Goal: Task Accomplishment & Management: Use online tool/utility

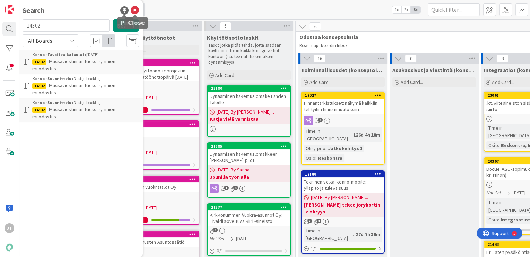
click at [138, 10] on icon at bounding box center [135, 10] width 8 height 8
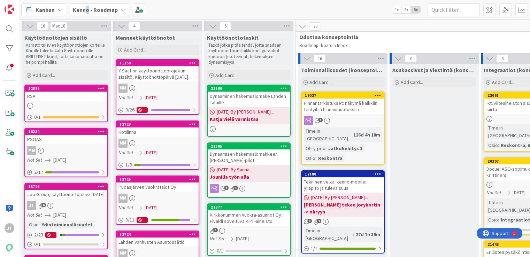
click at [87, 10] on b "Kenno - Roadmap" at bounding box center [95, 9] width 45 height 7
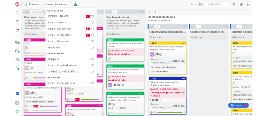
scroll to position [118, 0]
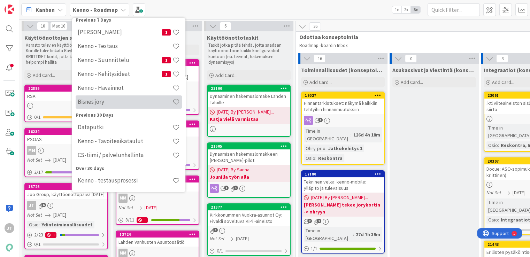
click at [115, 105] on h4 "Bisnes jory" at bounding box center [125, 102] width 95 height 7
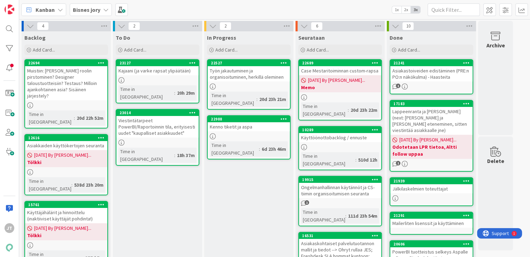
click at [174, 76] on link "23127 Kajaani (ja varke rapsat ylipäätään) Time in Column : 20h 29m" at bounding box center [158, 81] width 84 height 44
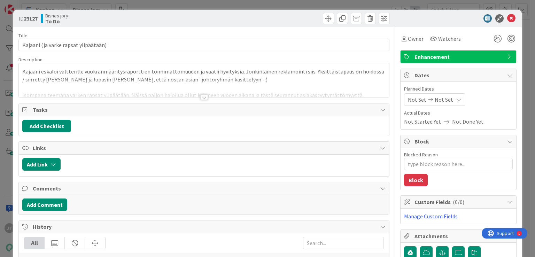
click at [202, 99] on div at bounding box center [204, 97] width 8 height 6
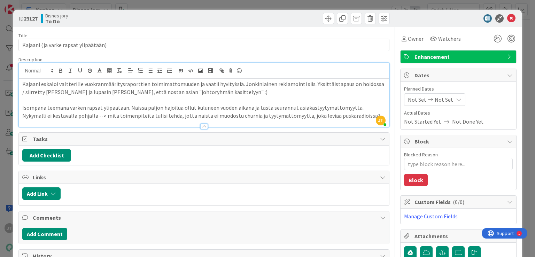
click at [286, 102] on p at bounding box center [203, 100] width 363 height 8
click at [22, 82] on div "Kajaani eskaloi valtterille vuokranmääritysraporttien toimimattomuuden ja vaati…" at bounding box center [204, 103] width 370 height 48
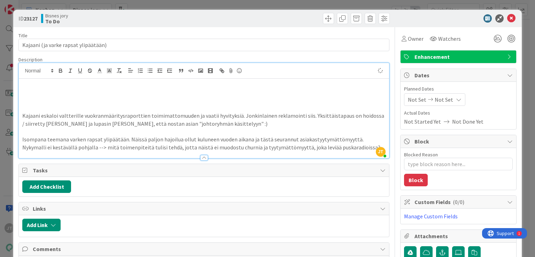
type textarea "x"
click at [44, 92] on p "Next step: Altti juttelee Timon kanssa ja pohditaan voidaanko tehdä jotain temp…" at bounding box center [203, 92] width 363 height 8
click at [213, 88] on p "Next step 5.9.2025: Altti juttelee Timon kanssa ja pohditaan voidaanko tehdä jo…" at bounding box center [203, 92] width 363 height 8
click at [303, 90] on p "Next step 5.9.2025: Altti juttelee Timon kanssa ja pohditaan voidaanko tehdä jo…" at bounding box center [203, 92] width 363 height 8
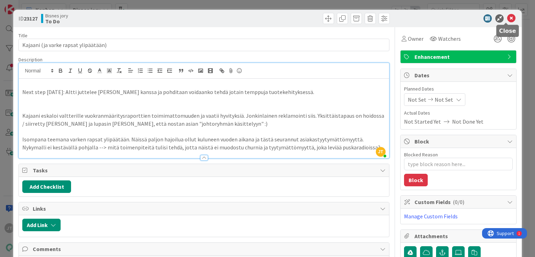
click at [507, 18] on icon at bounding box center [511, 18] width 8 height 8
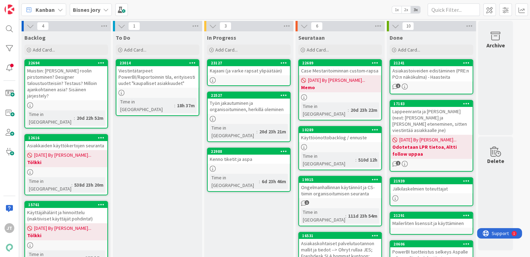
click at [158, 82] on div "Viestintätarpeet PowerBI/Raportoinnin tila, erityisesti uudet "kaupalliset asia…" at bounding box center [157, 77] width 82 height 22
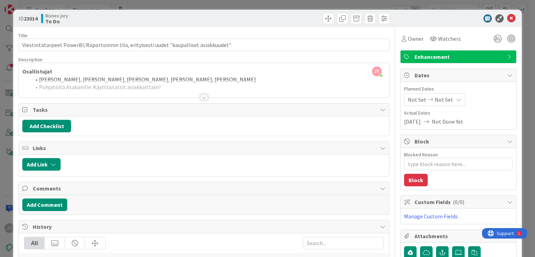
click at [202, 99] on div at bounding box center [204, 97] width 8 height 6
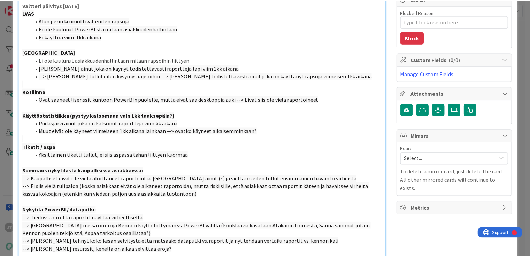
scroll to position [145, 0]
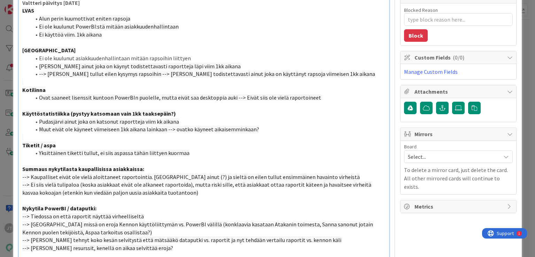
click at [528, 86] on div "ID 23014 Bisnes jory To Do Title 87 / 128 Viestintätarpeet PowerBI/Raportoinnin…" at bounding box center [267, 128] width 535 height 257
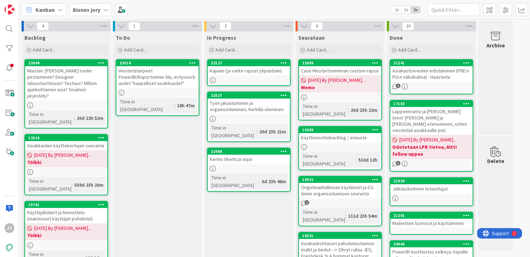
click at [172, 79] on div "Viestintätarpeet PowerBI/Raportoinnin tila, erityisesti uudet "kaupalliset asia…" at bounding box center [157, 77] width 82 height 22
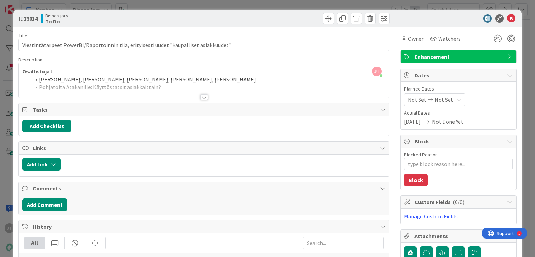
click at [201, 96] on div at bounding box center [204, 97] width 8 height 6
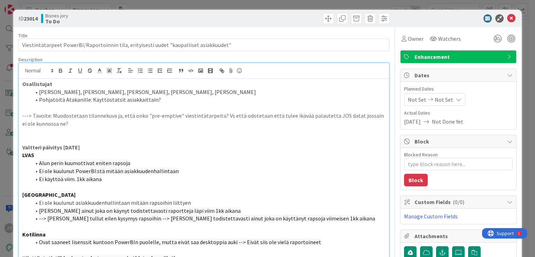
click at [21, 85] on div "Osallistujat Juhani, Valtteri, Atakan, Anna, Nina Pohjatöitä Atakanille: Käyttö…" at bounding box center [204, 257] width 370 height 357
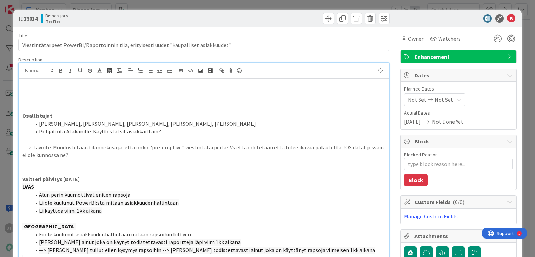
type textarea "x"
click at [155, 91] on p "Next step: Laadunvarmistus viesti kaupallisille asiakkaille -> voidaan laittaa …" at bounding box center [203, 92] width 363 height 8
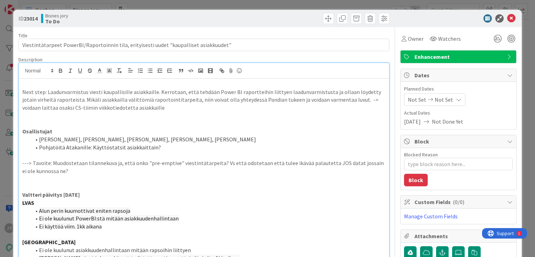
click at [169, 102] on p "Next step: Laadunvarmistus viesti kaupallisille asiakkaille. Kerrotaan, että te…" at bounding box center [203, 100] width 363 height 24
click at [159, 107] on p "Next step: Laadunvarmistus viesti kaupallisille asiakkaille. Kerrotaan, että te…" at bounding box center [203, 100] width 363 height 24
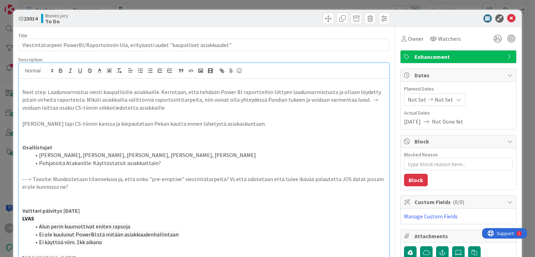
click at [206, 102] on p "Next step: Laadunvarmistus viesti kaupallisille asiakkaille. Kerrotaan, että te…" at bounding box center [203, 100] width 363 height 24
click at [35, 19] on b "23014" at bounding box center [31, 18] width 14 height 7
copy b "23014"
click at [507, 20] on icon at bounding box center [511, 18] width 8 height 8
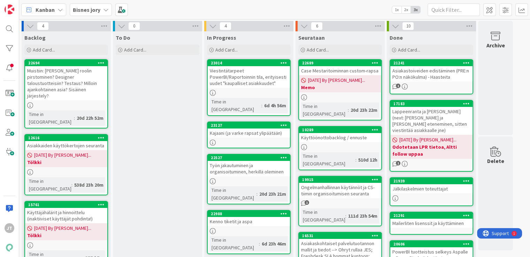
click at [327, 133] on div "Käyttöönottobacklog / ennuste" at bounding box center [340, 137] width 82 height 9
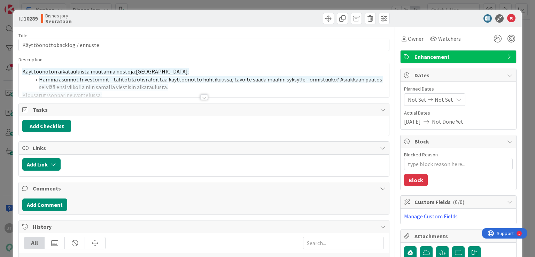
click at [205, 99] on div "Title 29 / 128 Käyttöönottobacklog / ennuste Description Käyttöönoton aikataulu…" at bounding box center [203, 210] width 371 height 367
click at [202, 97] on div at bounding box center [204, 97] width 8 height 6
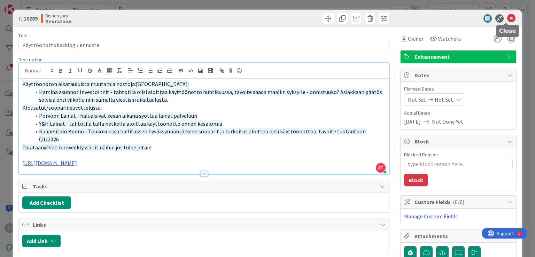
click at [507, 16] on icon at bounding box center [511, 18] width 8 height 8
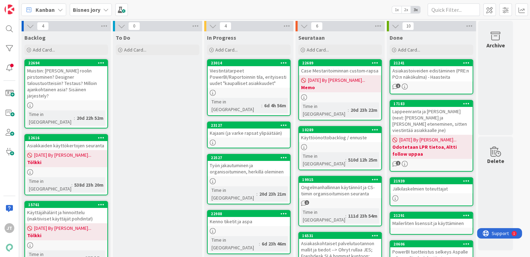
click at [247, 161] on div "Työn jakautuminen ja organisoituminen, herkillä oleminen" at bounding box center [249, 168] width 82 height 15
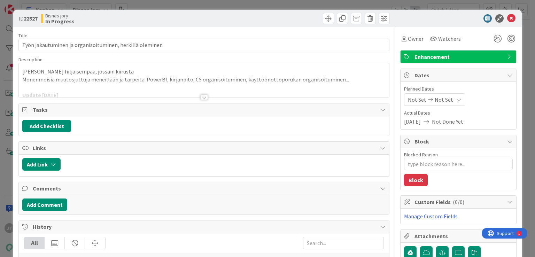
click at [201, 98] on div at bounding box center [204, 97] width 8 height 6
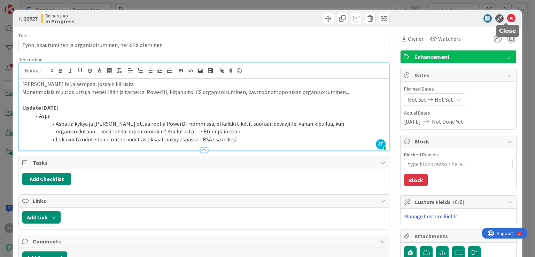
click at [507, 17] on icon at bounding box center [511, 18] width 8 height 8
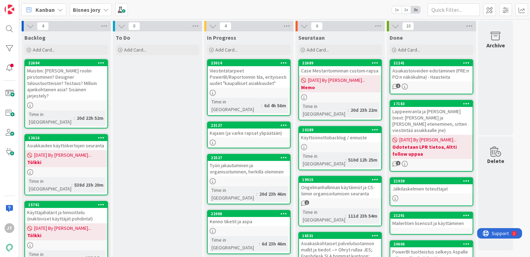
click at [317, 144] on div at bounding box center [340, 147] width 82 height 6
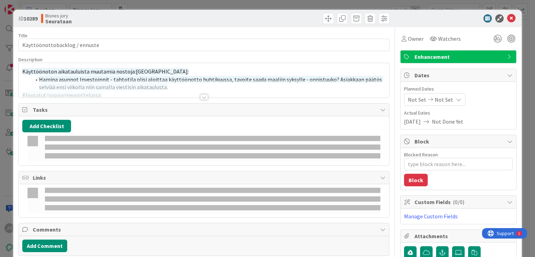
type textarea "x"
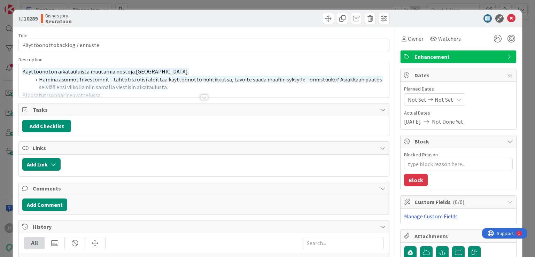
click at [201, 97] on div at bounding box center [204, 97] width 8 height 6
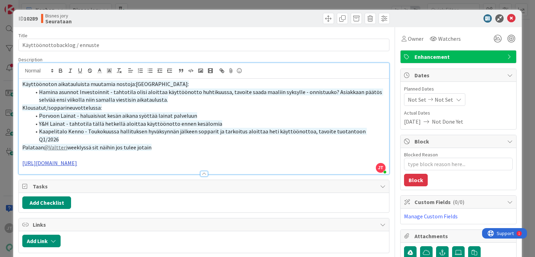
click at [77, 160] on link "https://pandiafioy.sharepoint.com/:x:/r/sites/PandiaTyntekijt/_layouts/15/Doc.a…" at bounding box center [49, 163] width 55 height 7
click at [161, 176] on link "https://pandiafioy.sharepoint.com/:x:/r/sites/PandiaTyntekijt/_layouts/15/Doc.a…" at bounding box center [165, 176] width 70 height 9
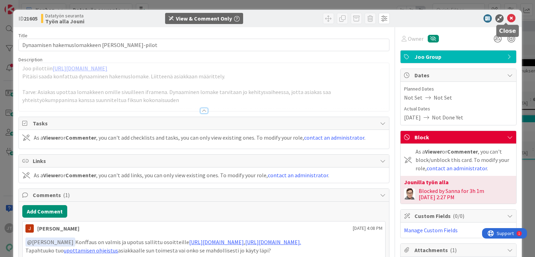
click at [507, 20] on icon at bounding box center [511, 18] width 8 height 8
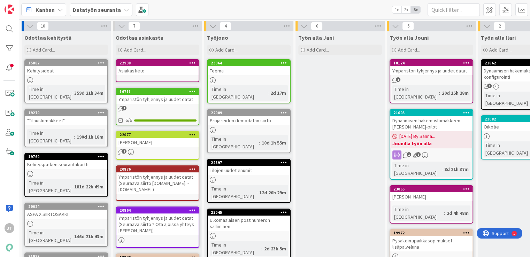
click at [95, 9] on b "Datatyön seuranta" at bounding box center [97, 9] width 48 height 7
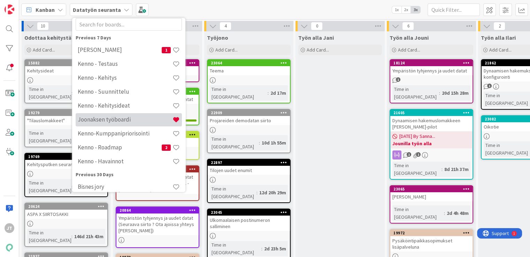
scroll to position [21, 0]
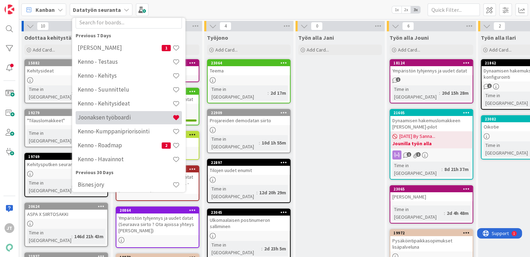
click at [128, 121] on h4 "Joonaksen työboardi" at bounding box center [125, 117] width 95 height 7
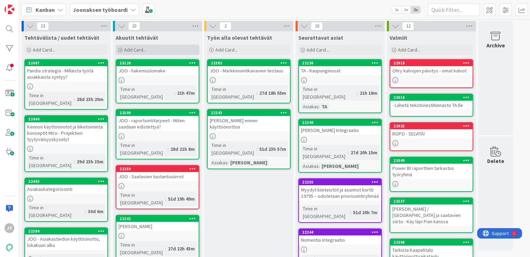
click at [140, 49] on span "Add Card..." at bounding box center [135, 50] width 22 height 6
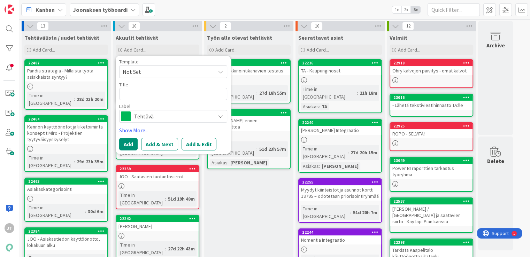
click at [142, 119] on span "Tehtävä" at bounding box center [172, 117] width 77 height 10
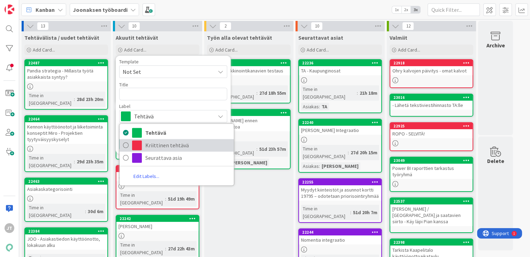
click at [141, 145] on span at bounding box center [137, 145] width 10 height 10
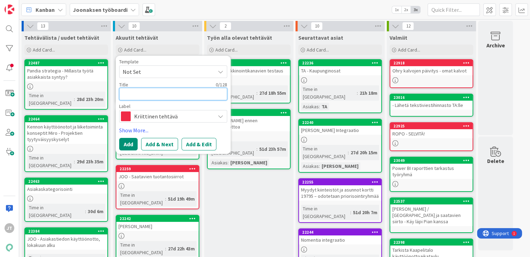
click at [149, 99] on textarea at bounding box center [173, 94] width 108 height 13
type textarea "x"
type textarea "P"
type textarea "x"
type textarea "PO"
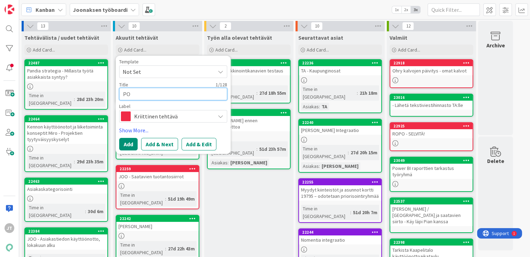
type textarea "x"
type textarea "POW"
type textarea "x"
type textarea "POWE"
type textarea "x"
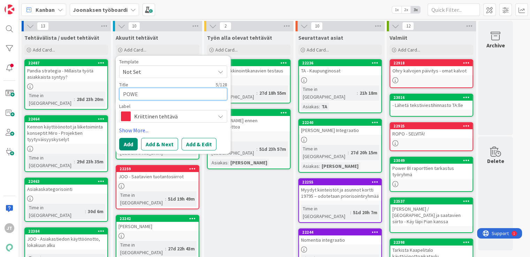
type textarea "POWER"
type textarea "x"
type textarea "POWER"
type textarea "x"
type textarea "POWER I"
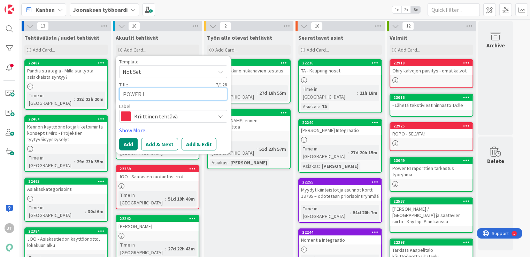
type textarea "x"
type textarea "POWER"
type textarea "x"
type textarea "POWER B"
type textarea "x"
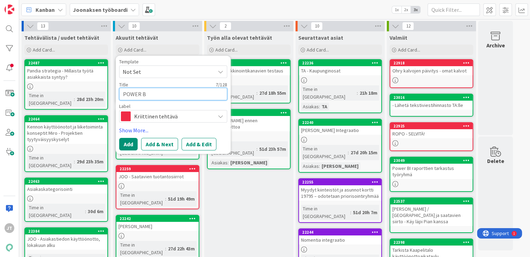
type textarea "POWER BI"
type textarea "x"
type textarea "POWER BI"
type textarea "x"
type textarea "POWER BI V"
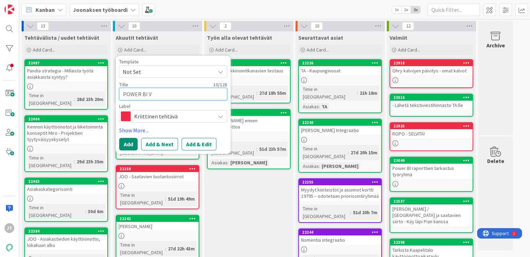
type textarea "x"
type textarea "POWER BI VI"
type textarea "x"
type textarea "POWER BI VIE"
type textarea "x"
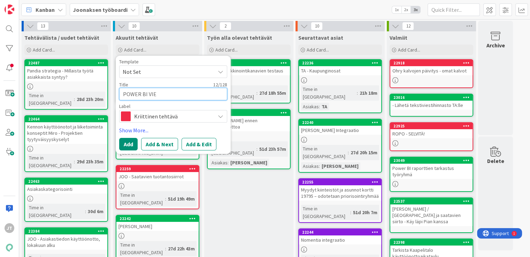
type textarea "POWER BI VIES"
type textarea "x"
type textarea "POWER BI VIEST"
type textarea "x"
type textarea "POWER BI VIESTI"
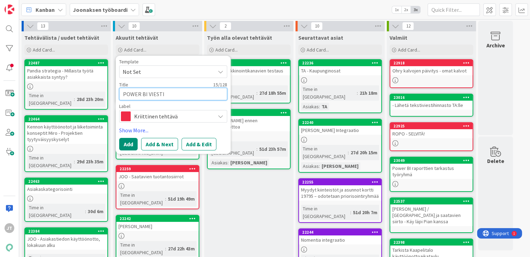
type textarea "x"
type textarea "POWER BI VIESTIN"
type textarea "x"
type textarea "POWER BI VIESTINT"
type textarea "x"
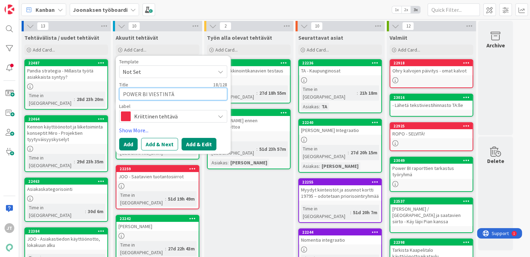
type textarea "POWER BI VIESTINTÄ"
click at [189, 143] on button "Add & Edit" at bounding box center [199, 144] width 35 height 13
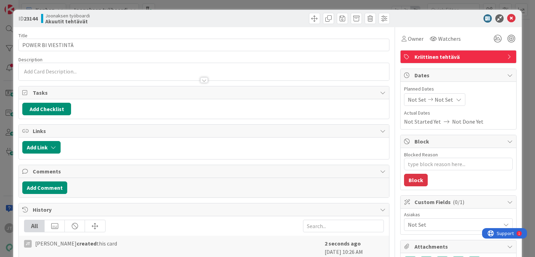
type textarea "x"
click at [110, 77] on div at bounding box center [204, 76] width 370 height 7
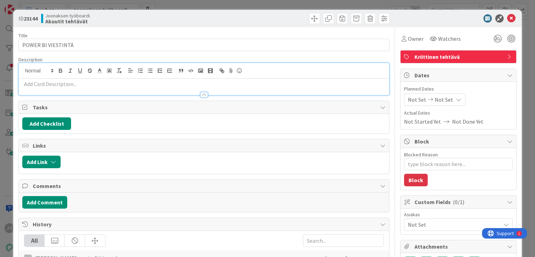
click at [84, 83] on p at bounding box center [203, 84] width 363 height 8
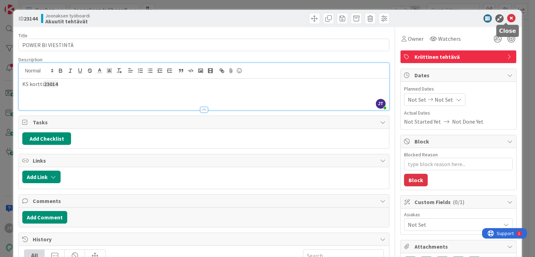
click at [507, 18] on icon at bounding box center [511, 18] width 8 height 8
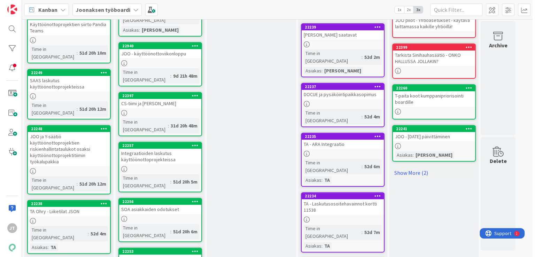
scroll to position [263, 0]
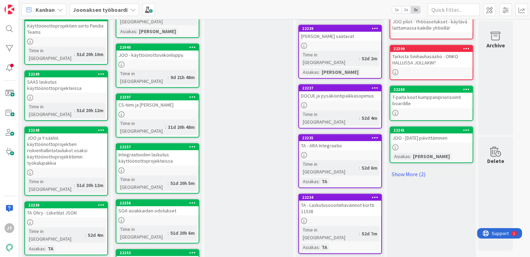
click at [142, 226] on div "Time in [GEOGRAPHIC_DATA]" at bounding box center [143, 233] width 49 height 15
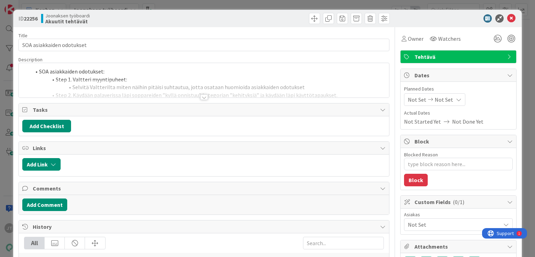
click at [203, 98] on div at bounding box center [204, 97] width 8 height 6
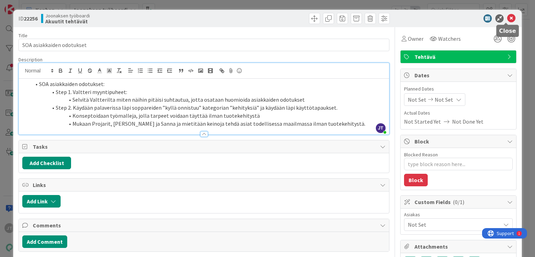
click at [507, 20] on icon at bounding box center [511, 18] width 8 height 8
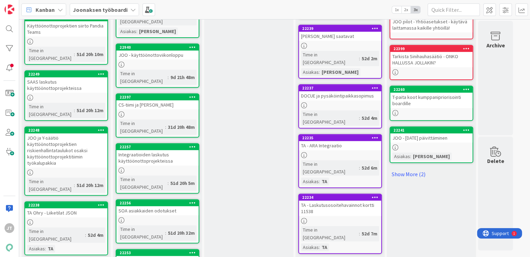
click at [155, 217] on div at bounding box center [157, 220] width 82 height 6
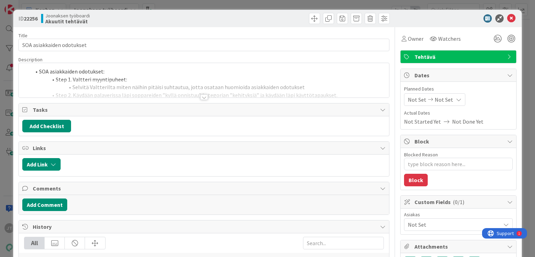
type textarea "x"
click at [200, 98] on div at bounding box center [204, 97] width 8 height 6
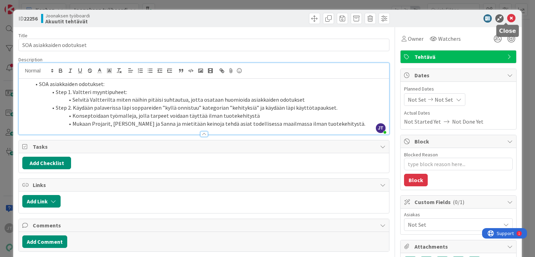
click at [507, 16] on icon at bounding box center [511, 18] width 8 height 8
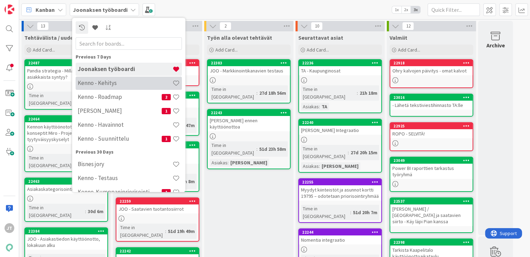
click at [109, 86] on div "Kenno - Kehitys" at bounding box center [129, 83] width 106 height 13
